Goal: Navigation & Orientation: Find specific page/section

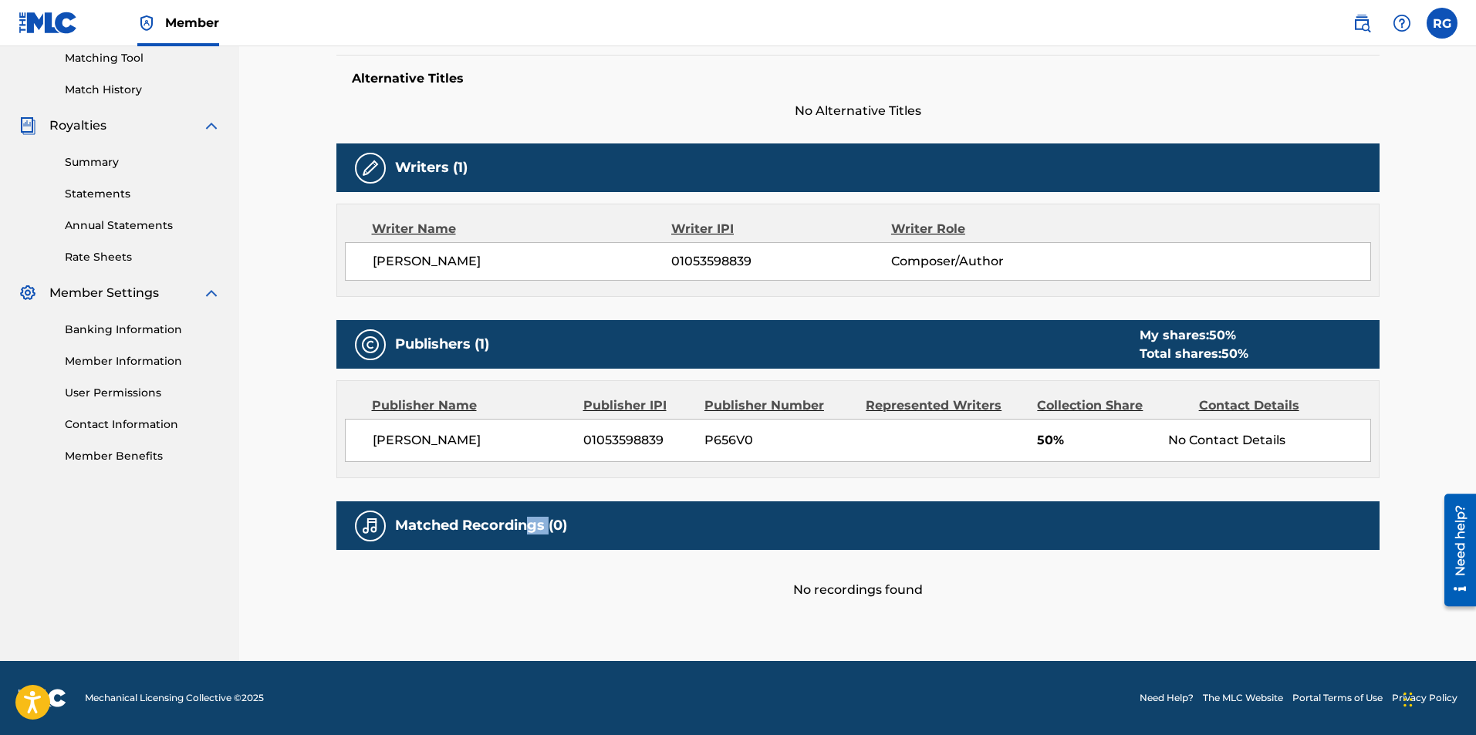
drag, startPoint x: 530, startPoint y: 520, endPoint x: 702, endPoint y: 514, distance: 172.2
click at [558, 521] on h5 "Matched Recordings (0)" at bounding box center [481, 526] width 172 height 18
click at [950, 525] on div "Matched Recordings (0)" at bounding box center [857, 526] width 1043 height 49
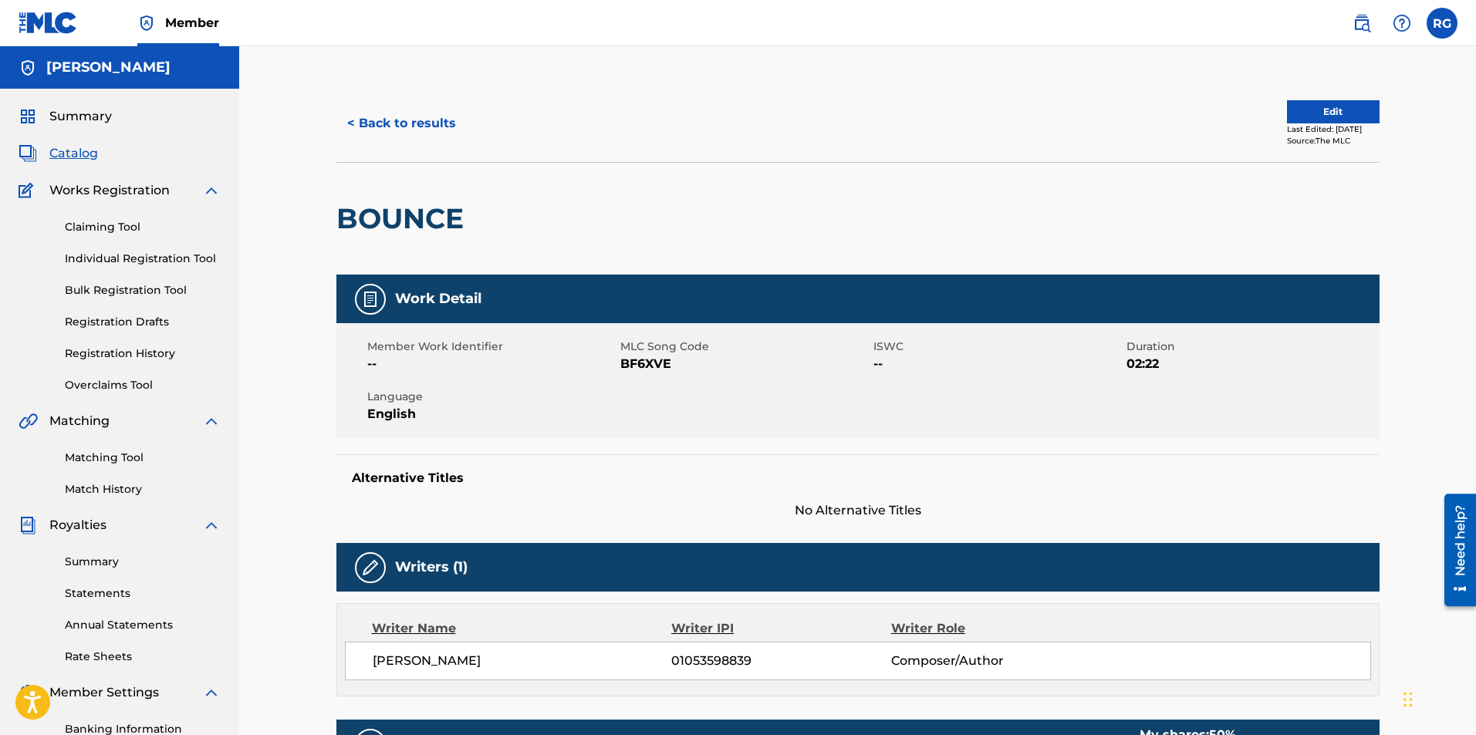
click at [888, 368] on span "--" at bounding box center [998, 364] width 249 height 19
click at [880, 340] on span "ISWC" at bounding box center [998, 347] width 249 height 16
drag, startPoint x: 904, startPoint y: 342, endPoint x: 868, endPoint y: 347, distance: 36.7
click at [868, 347] on div "Member Work Identifier -- MLC Song Code BF6XVE ISWC -- Duration 02:22 Language …" at bounding box center [857, 381] width 1043 height 116
click at [791, 349] on span "MLC Song Code" at bounding box center [744, 347] width 249 height 16
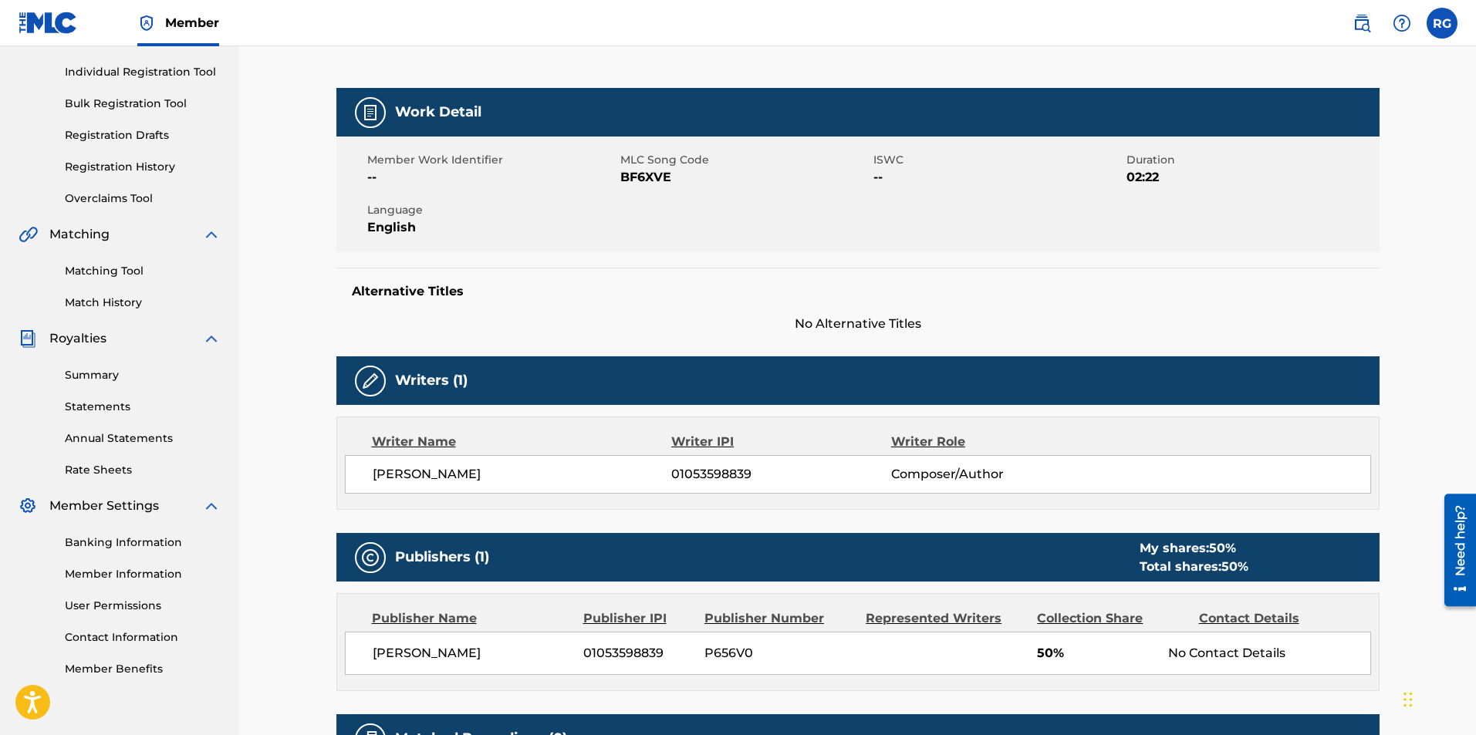
scroll to position [231, 0]
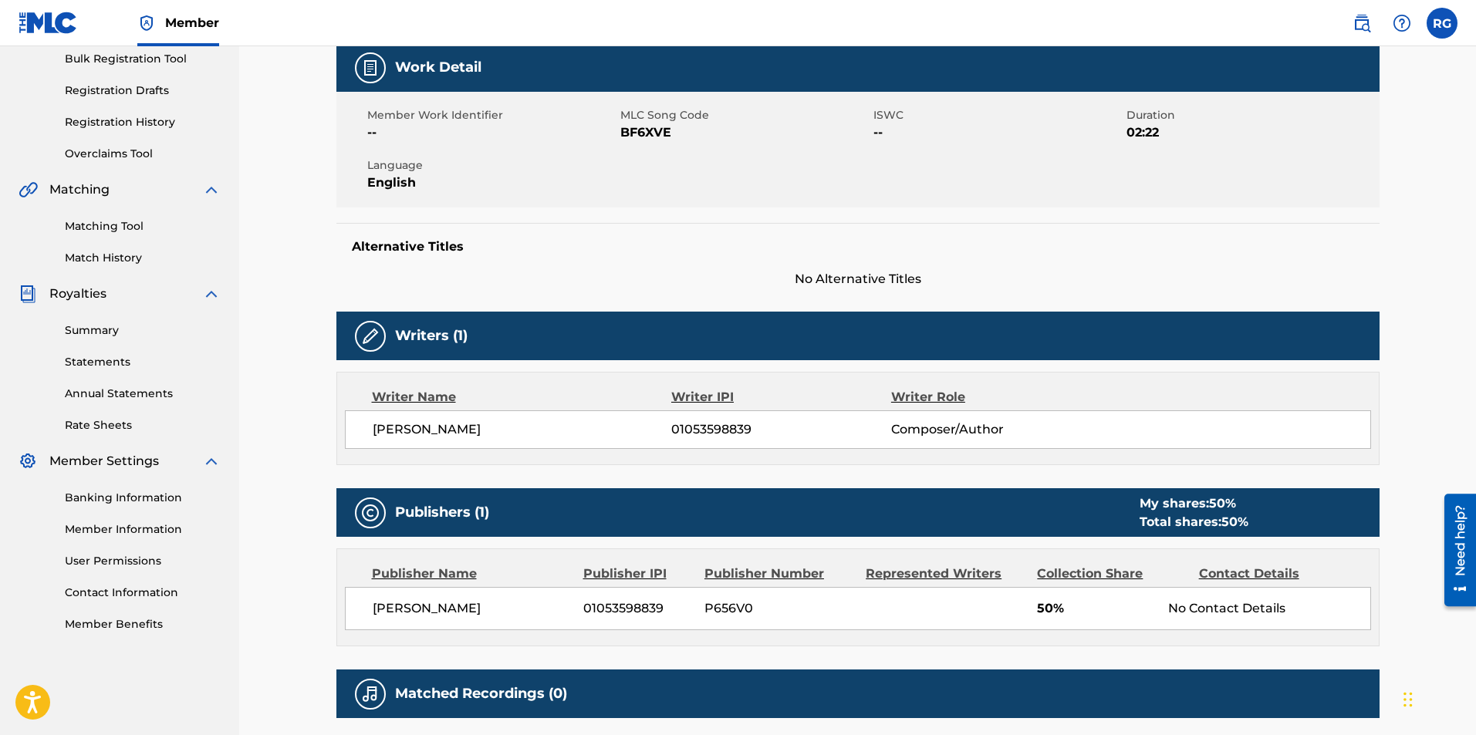
click at [147, 525] on link "Member Information" at bounding box center [143, 530] width 156 height 16
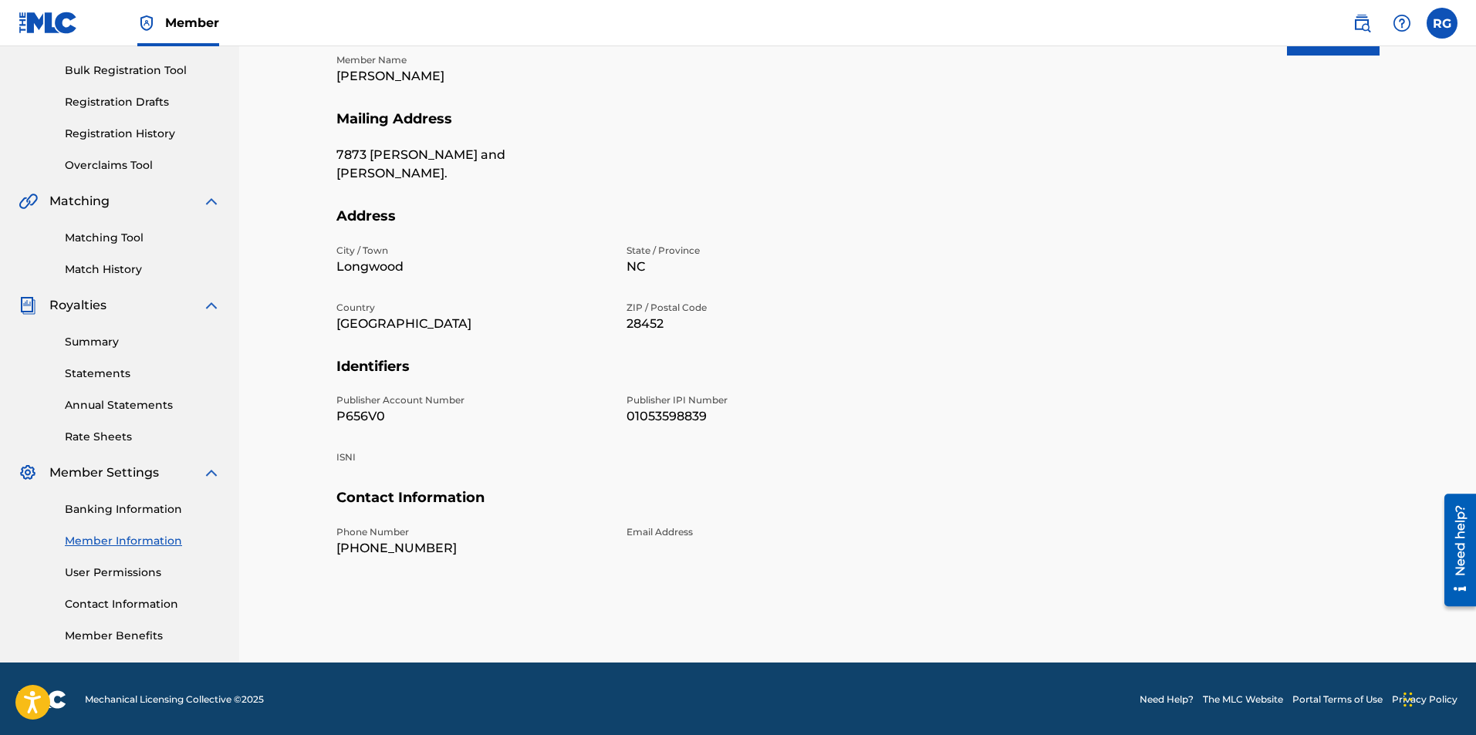
scroll to position [221, 0]
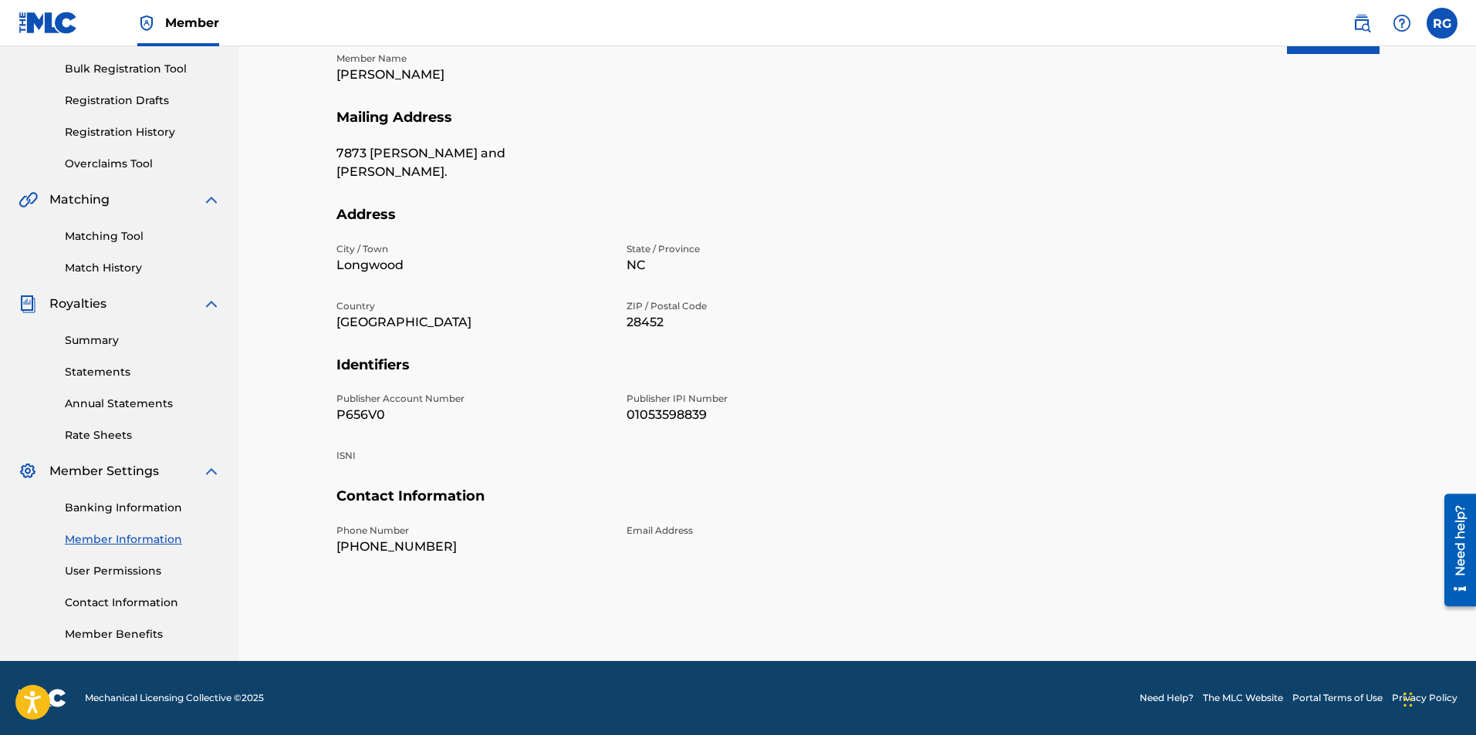
click at [106, 350] on div "Summary Statements Annual Statements Rate Sheets" at bounding box center [120, 378] width 202 height 130
click at [105, 345] on link "Summary" at bounding box center [143, 341] width 156 height 16
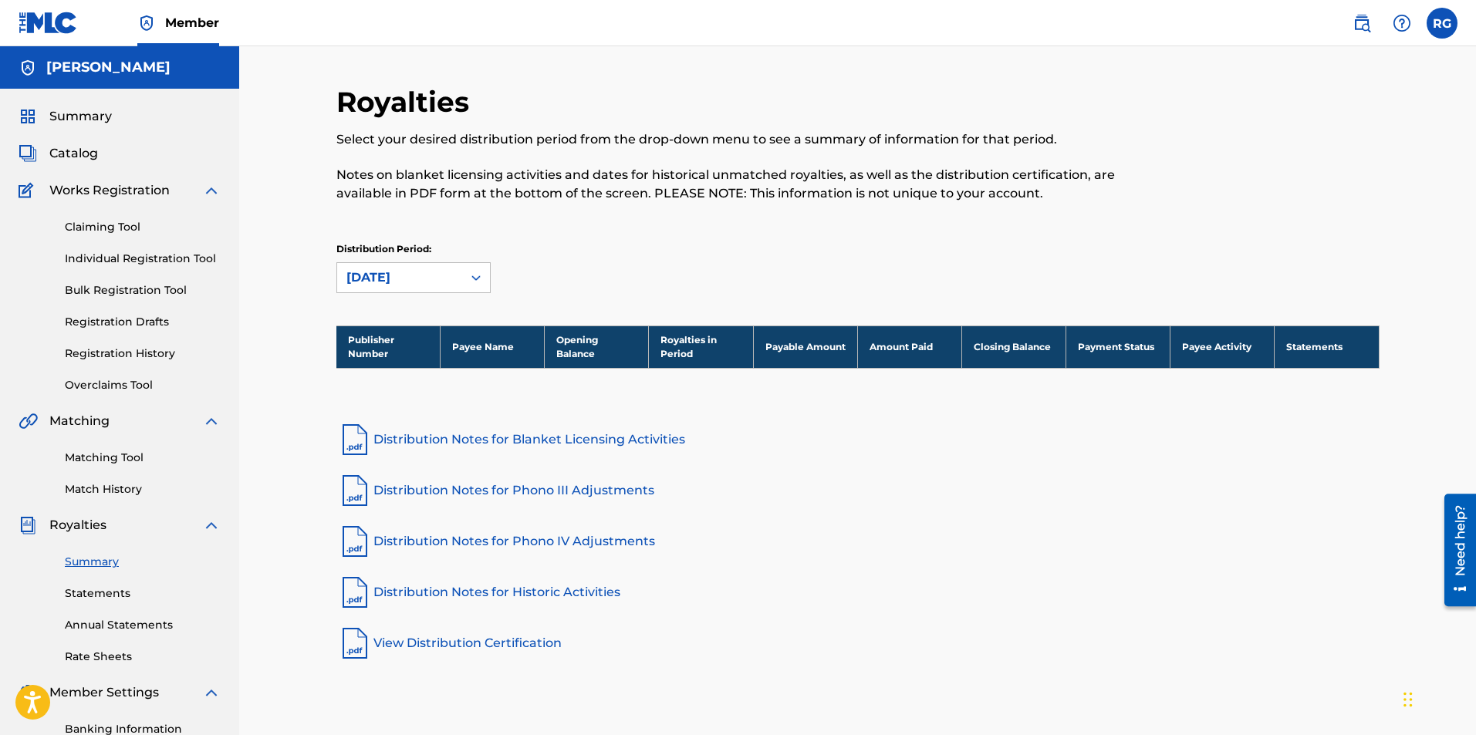
click at [454, 434] on link "Distribution Notes for Blanket Licensing Activities" at bounding box center [857, 439] width 1043 height 37
click at [143, 299] on div "Claiming Tool Individual Registration Tool Bulk Registration Tool Registration …" at bounding box center [120, 297] width 202 height 194
click at [149, 287] on link "Bulk Registration Tool" at bounding box center [143, 290] width 156 height 16
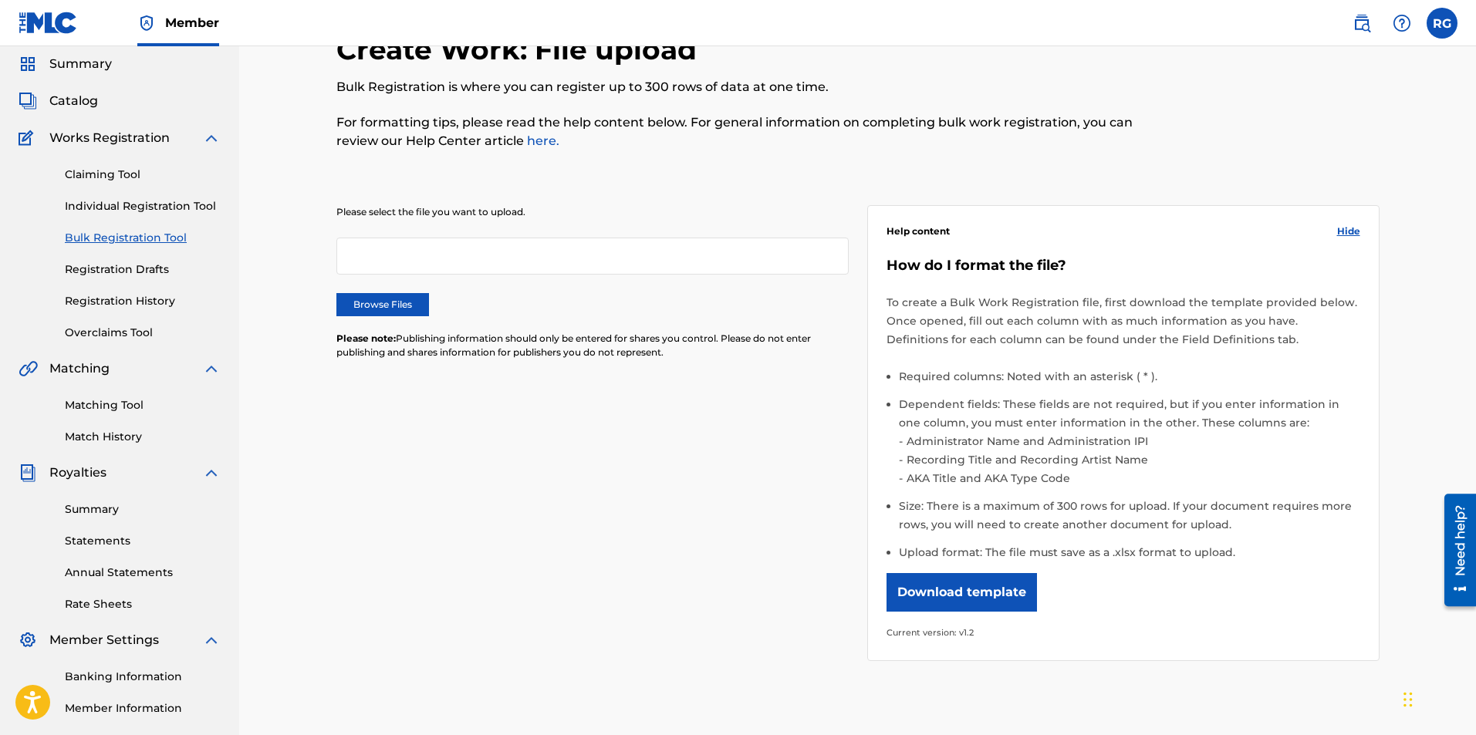
scroll to position [77, 0]
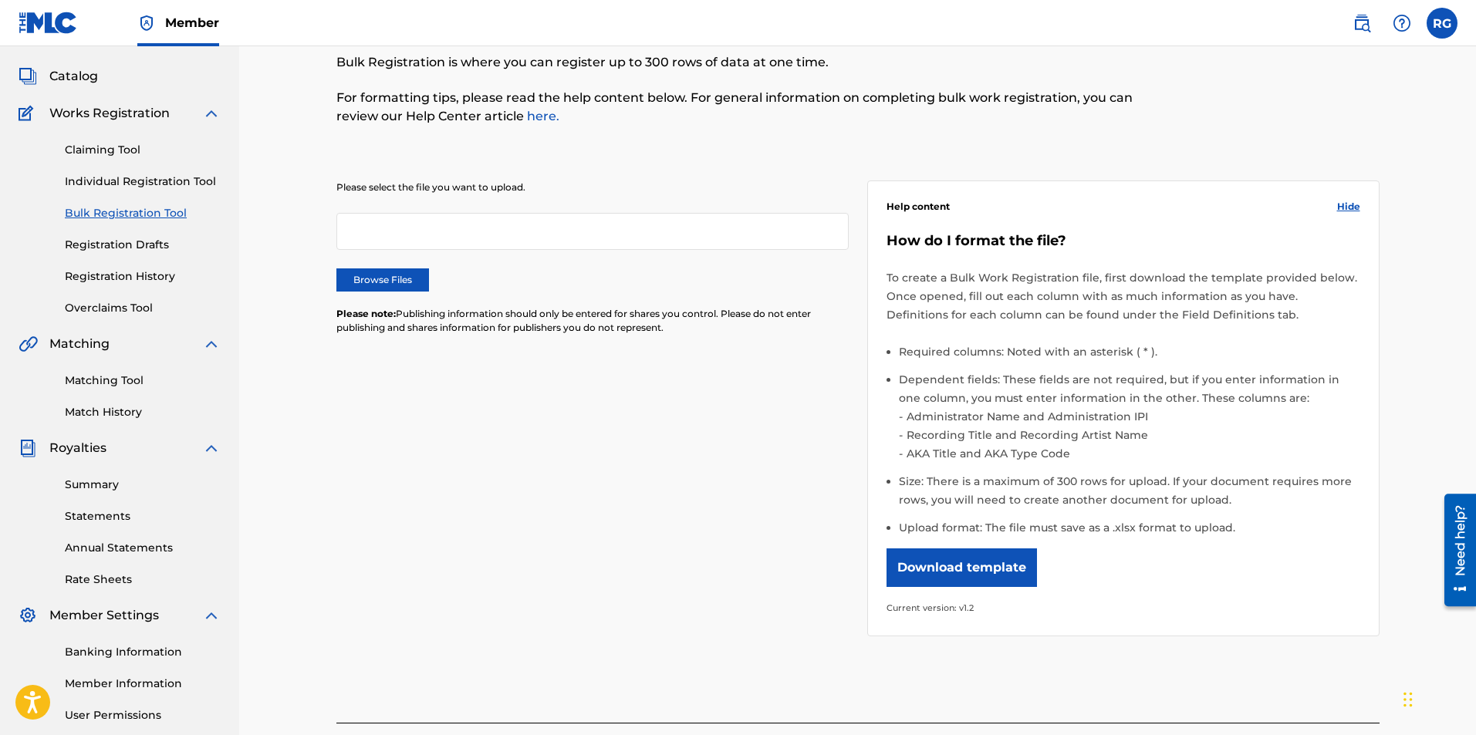
click at [89, 83] on span "Catalog" at bounding box center [73, 76] width 49 height 19
